Goal: Information Seeking & Learning: Find specific fact

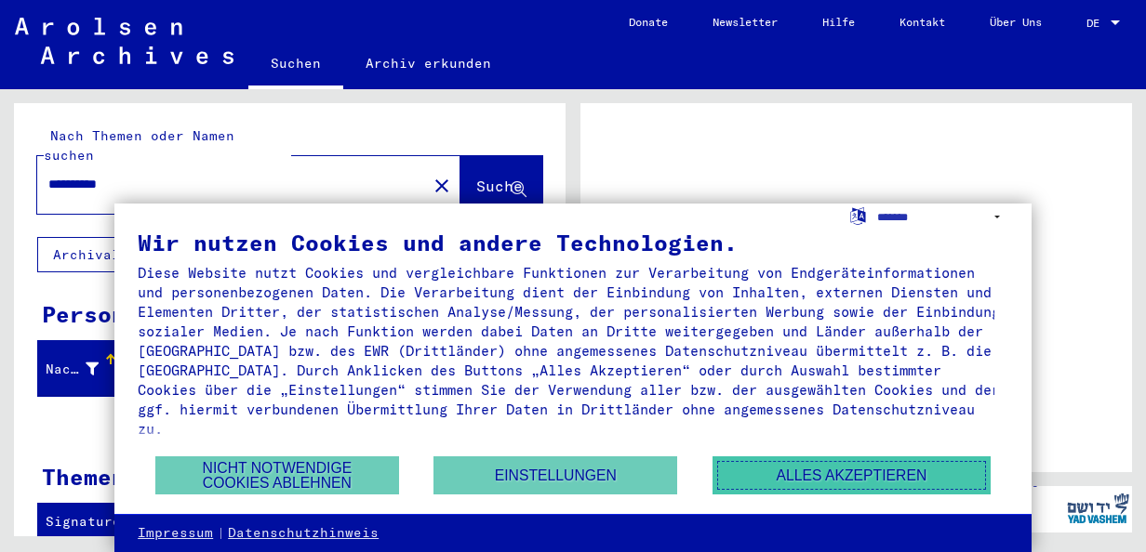
click at [842, 473] on button "Alles akzeptieren" at bounding box center [851, 476] width 278 height 38
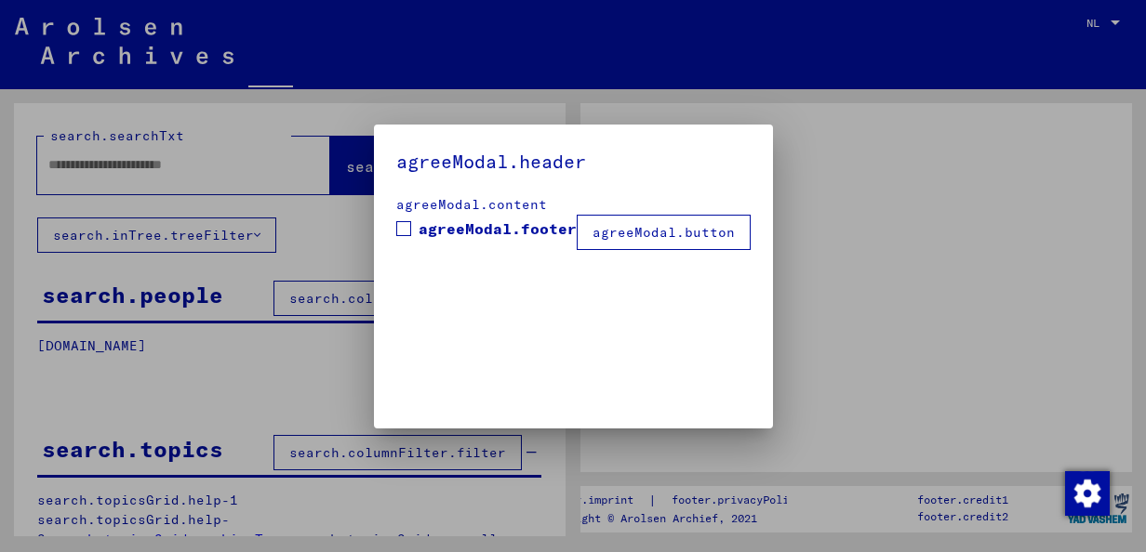
type input "**********"
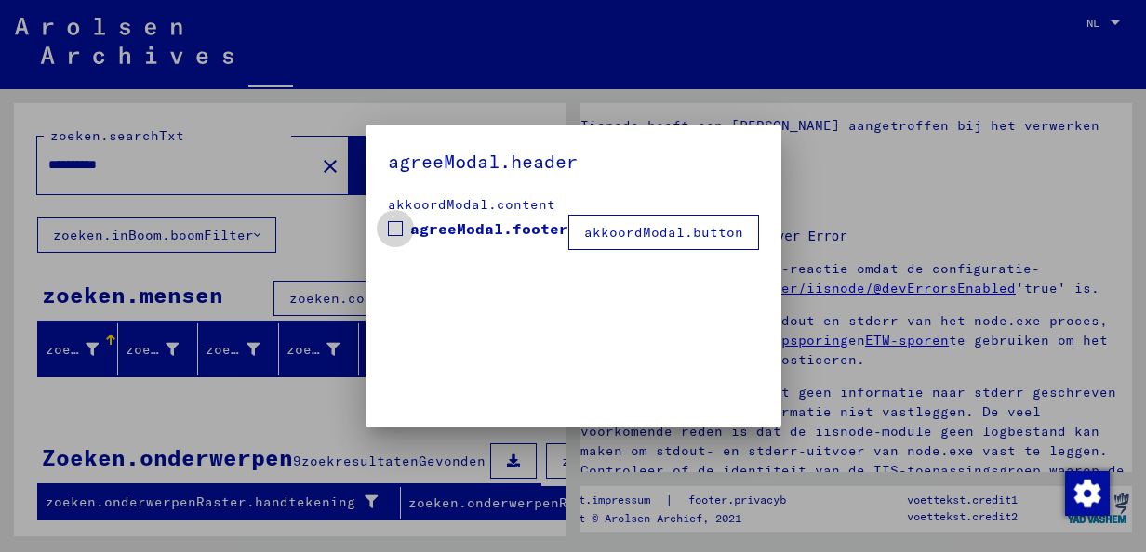
click at [420, 235] on label "agreeModal.footer" at bounding box center [478, 229] width 180 height 22
click at [616, 242] on button "akkoordModal.button" at bounding box center [663, 232] width 191 height 35
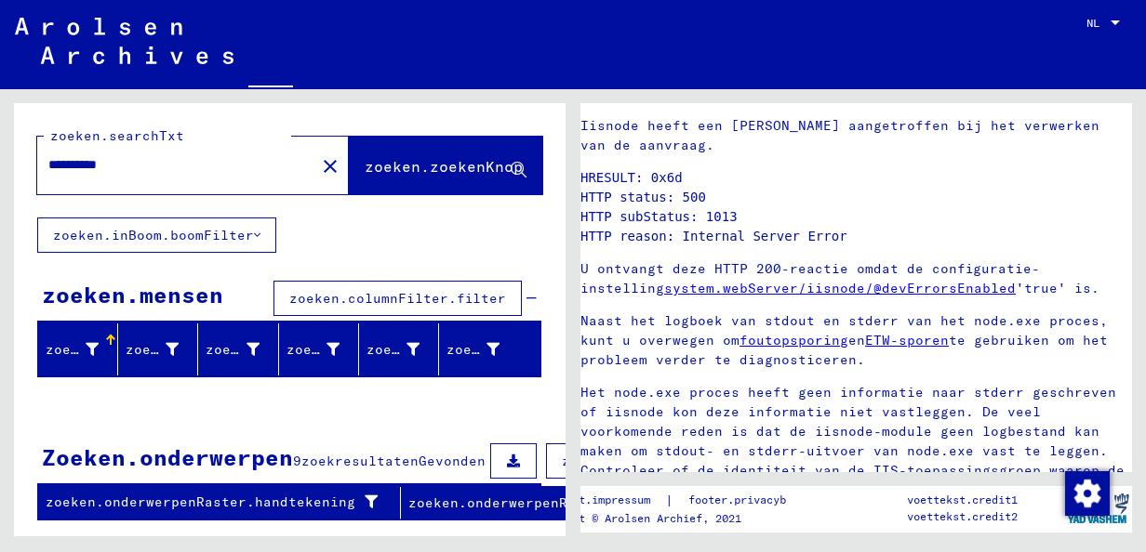
click at [377, 179] on button "zoeken.zoekenKnop" at bounding box center [445, 166] width 193 height 58
click at [142, 56] on img at bounding box center [124, 41] width 219 height 46
